Goal: Task Accomplishment & Management: Manage account settings

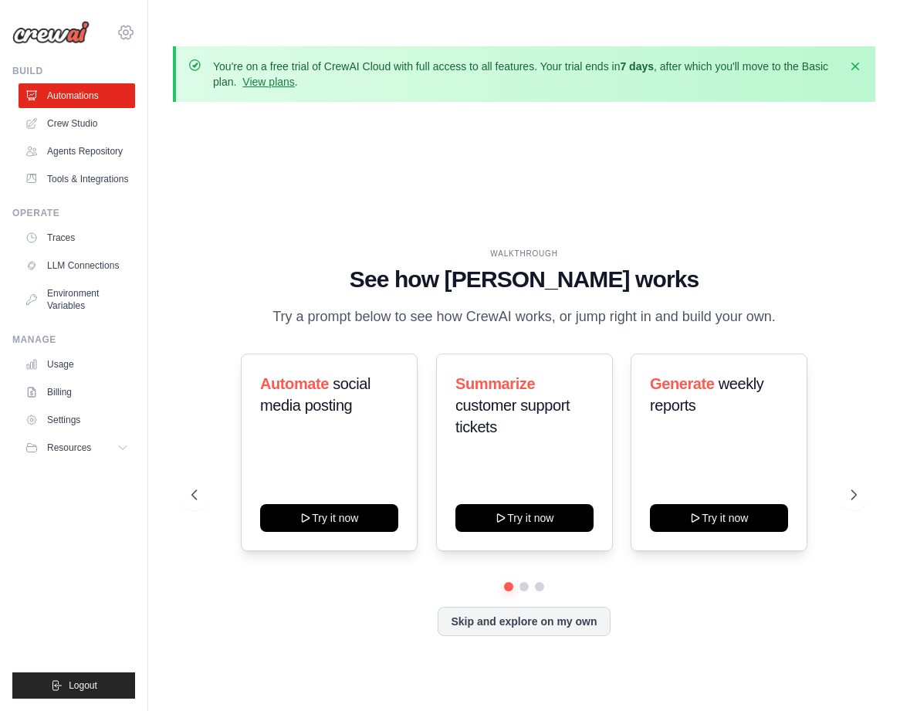
click at [130, 32] on icon at bounding box center [126, 32] width 19 height 19
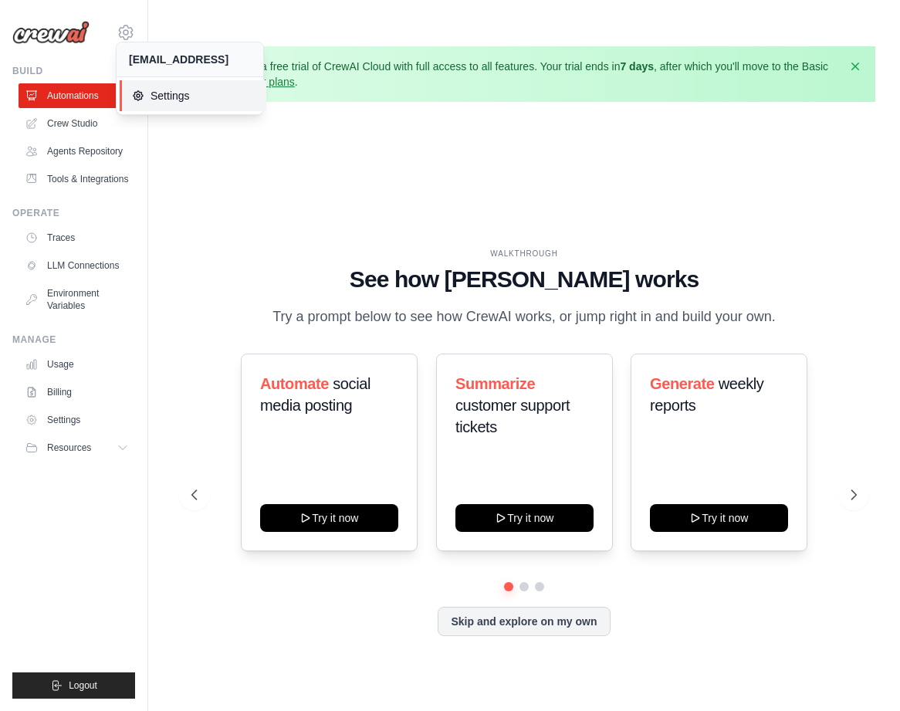
click at [159, 96] on span "Settings" at bounding box center [193, 95] width 122 height 15
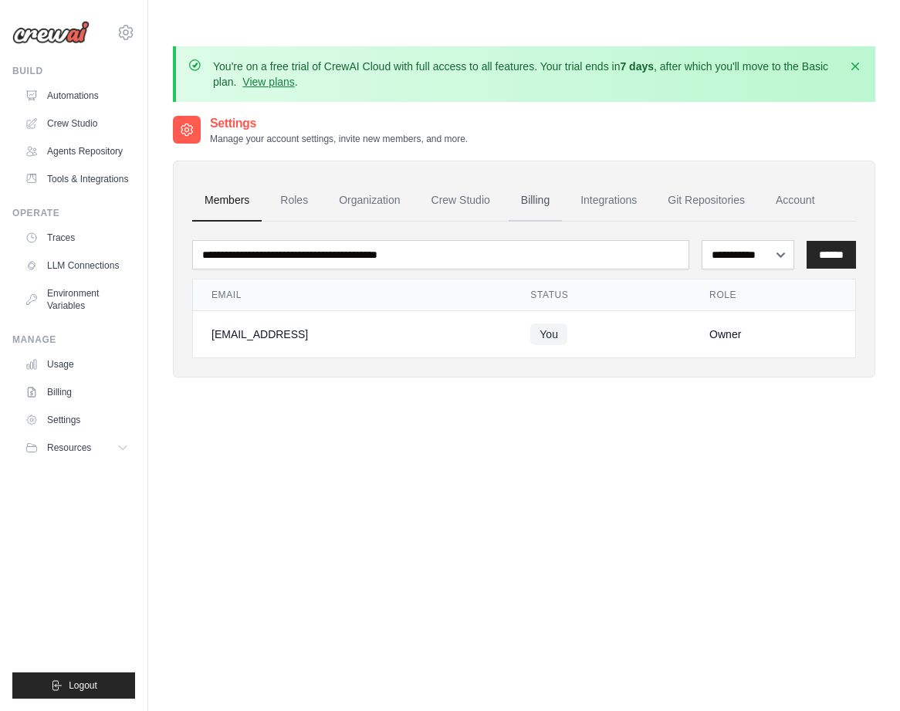
click at [535, 180] on link "Billing" at bounding box center [535, 201] width 53 height 42
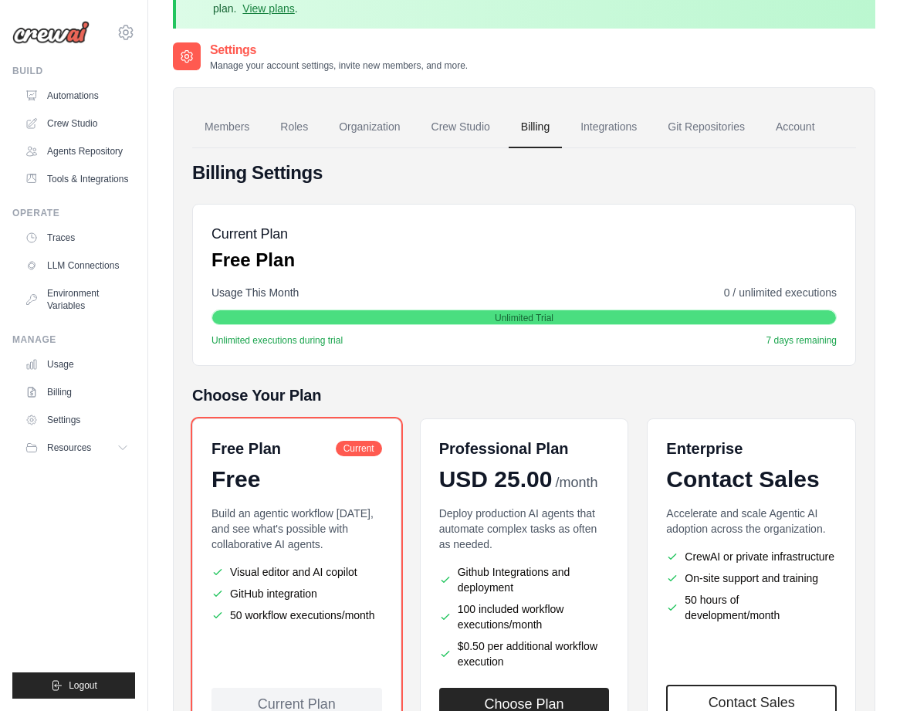
scroll to position [120, 0]
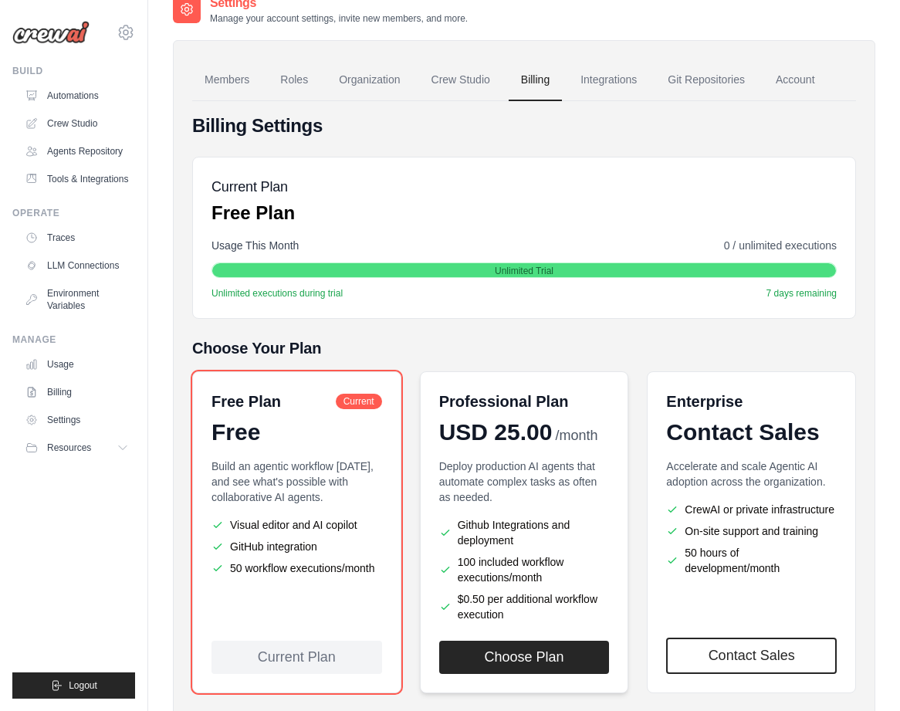
click at [549, 468] on p "Deploy production AI agents that automate complex tasks as often as needed." at bounding box center [524, 482] width 171 height 46
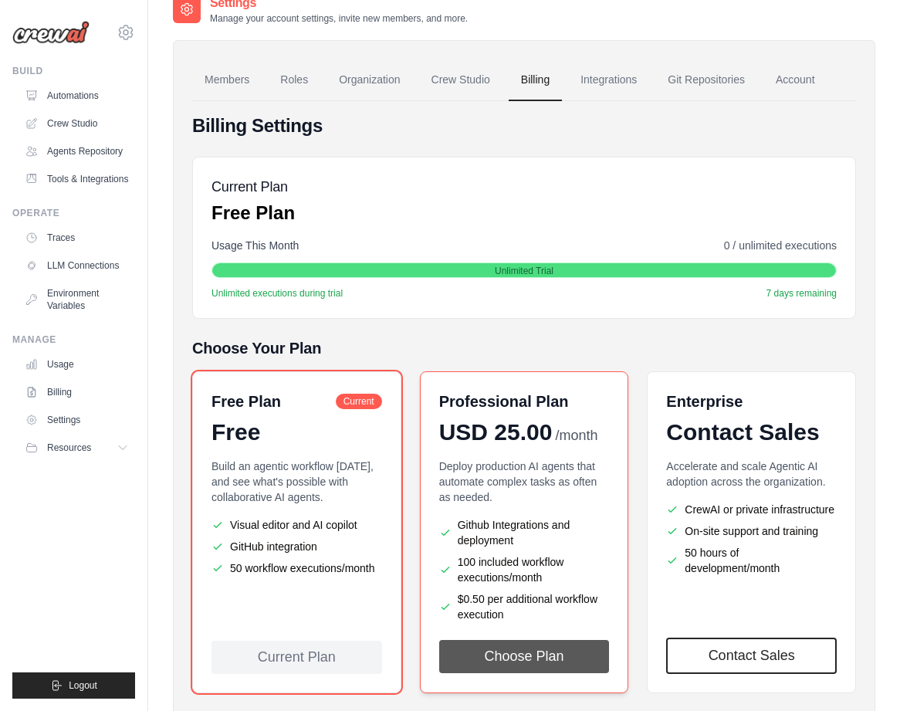
click at [554, 640] on button "Choose Plan" at bounding box center [524, 656] width 171 height 33
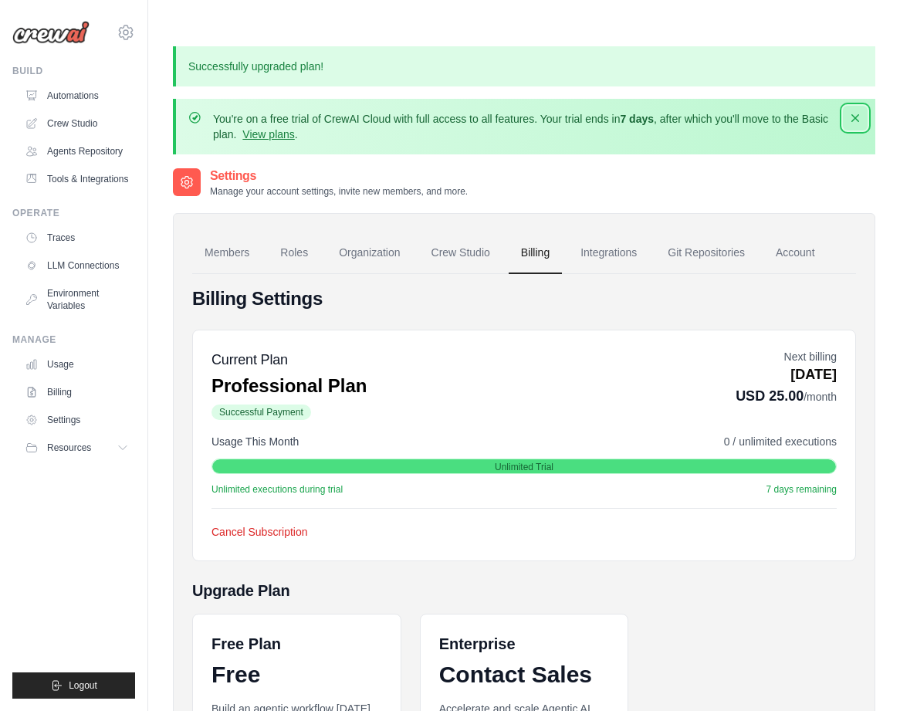
click at [855, 110] on icon "button" at bounding box center [855, 117] width 15 height 15
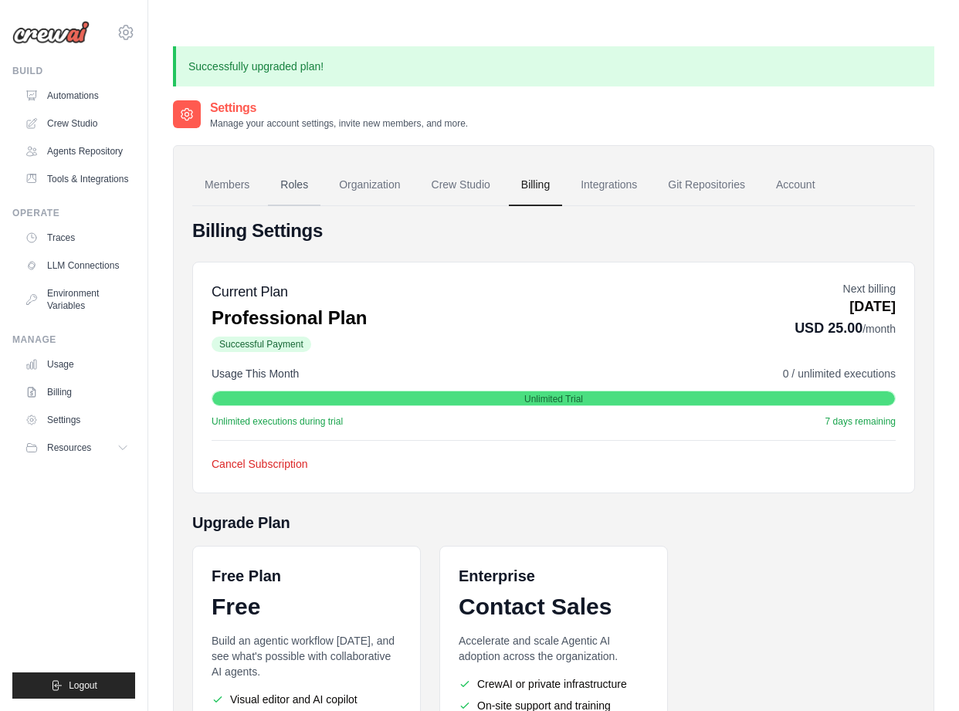
click at [306, 164] on link "Roles" at bounding box center [294, 185] width 53 height 42
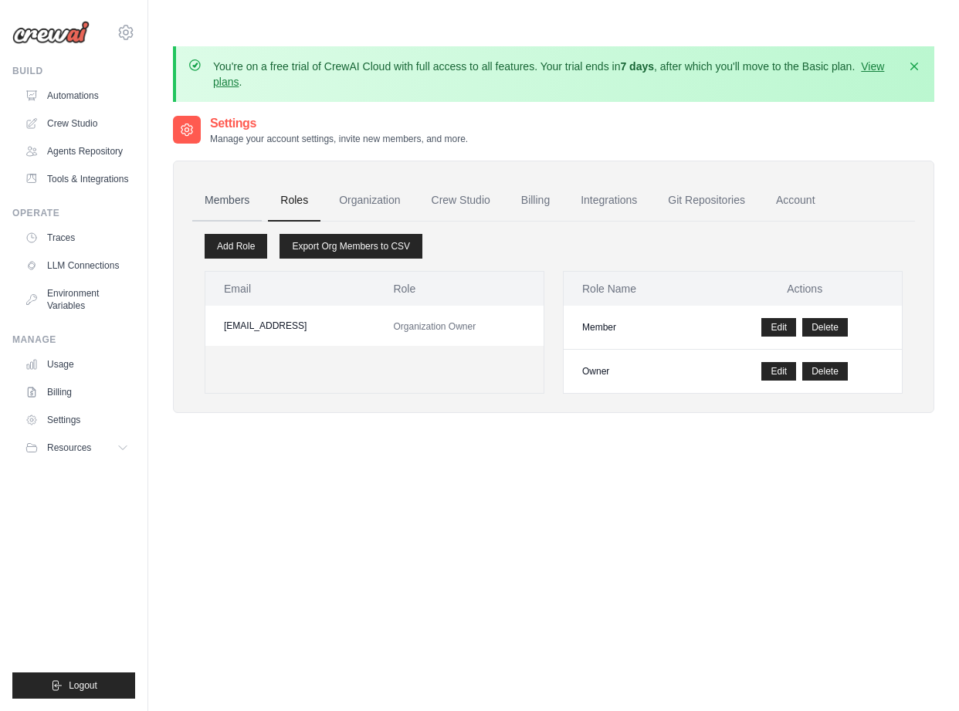
click at [221, 180] on link "Members" at bounding box center [226, 201] width 69 height 42
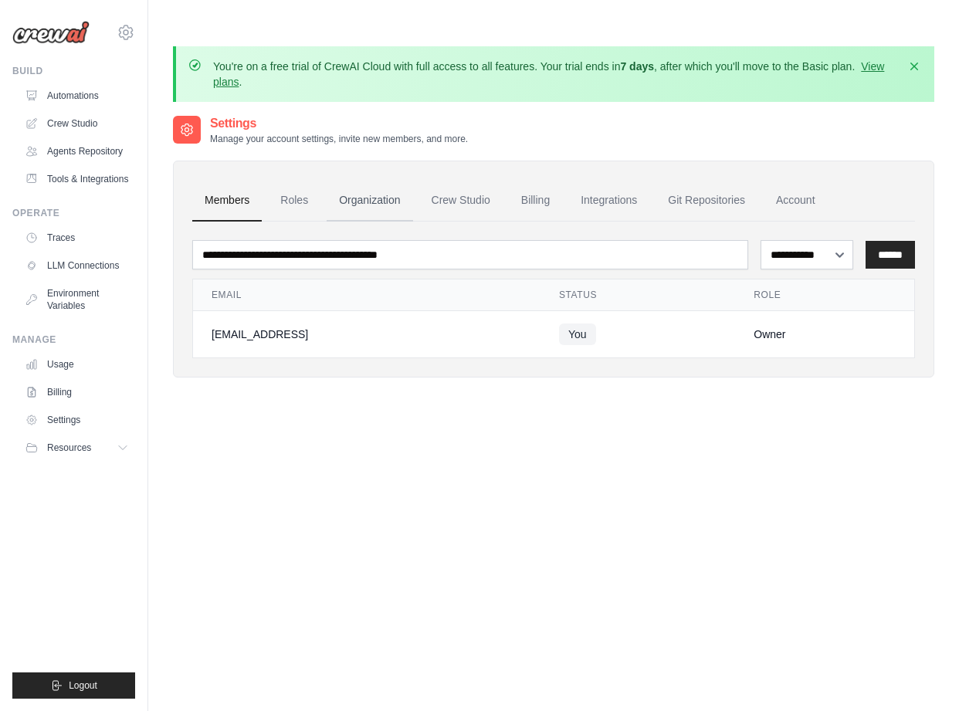
click at [386, 180] on link "Organization" at bounding box center [370, 201] width 86 height 42
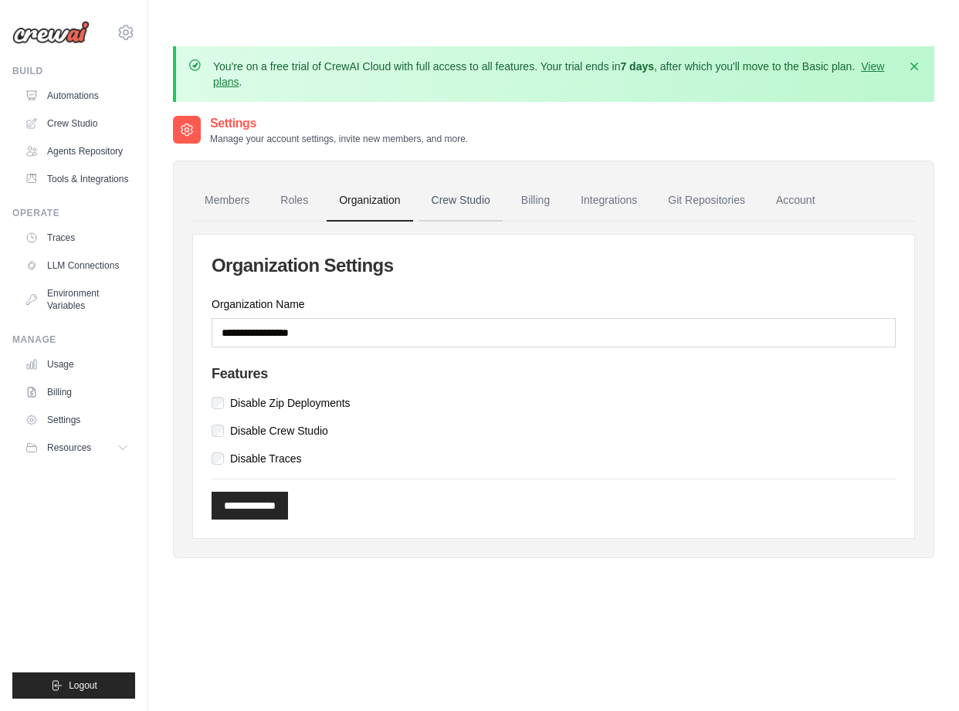
click at [465, 180] on link "Crew Studio" at bounding box center [460, 201] width 83 height 42
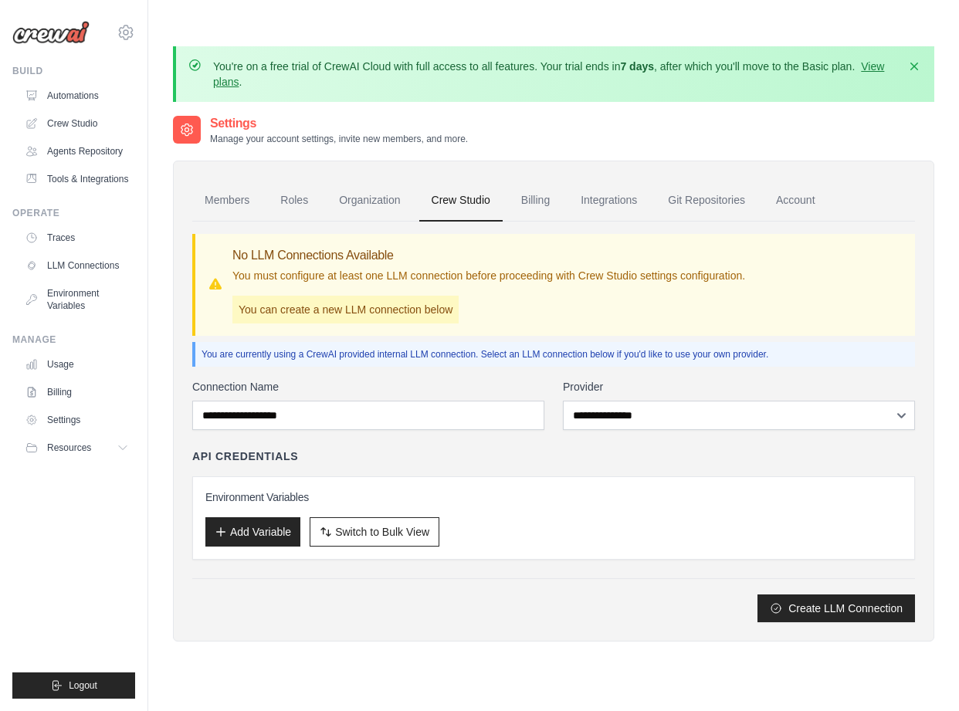
click at [566, 180] on ul "Members Roles Organization Crew Studio Billing Integrations Git Repositories Ac…" at bounding box center [553, 201] width 723 height 42
click at [621, 180] on link "Integrations" at bounding box center [608, 201] width 81 height 42
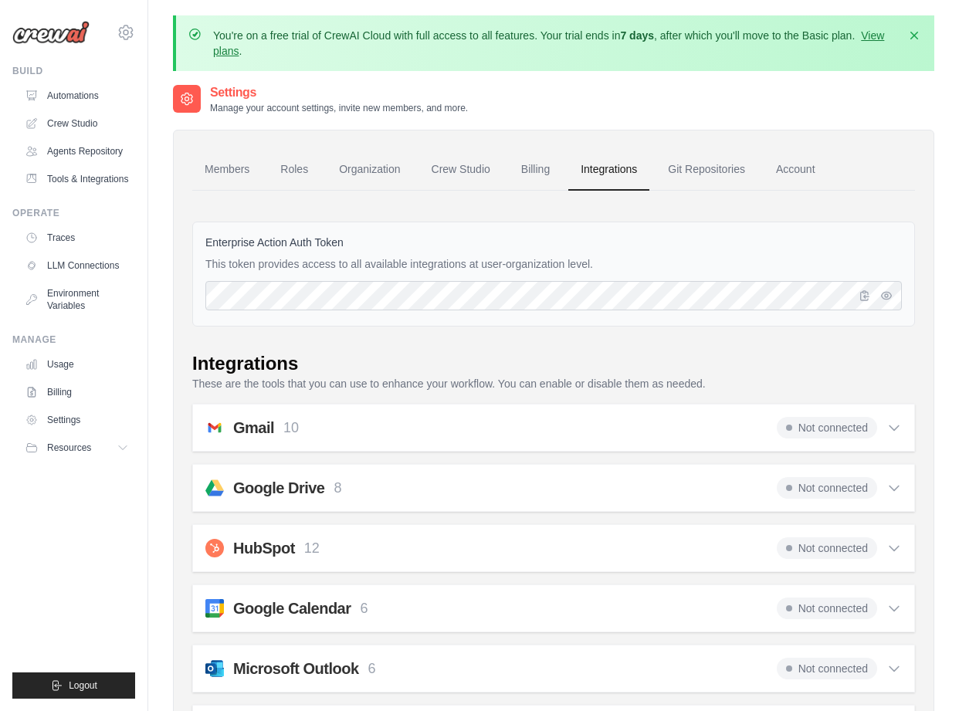
click at [527, 165] on link "Billing" at bounding box center [535, 170] width 53 height 42
